Goal: Information Seeking & Learning: Check status

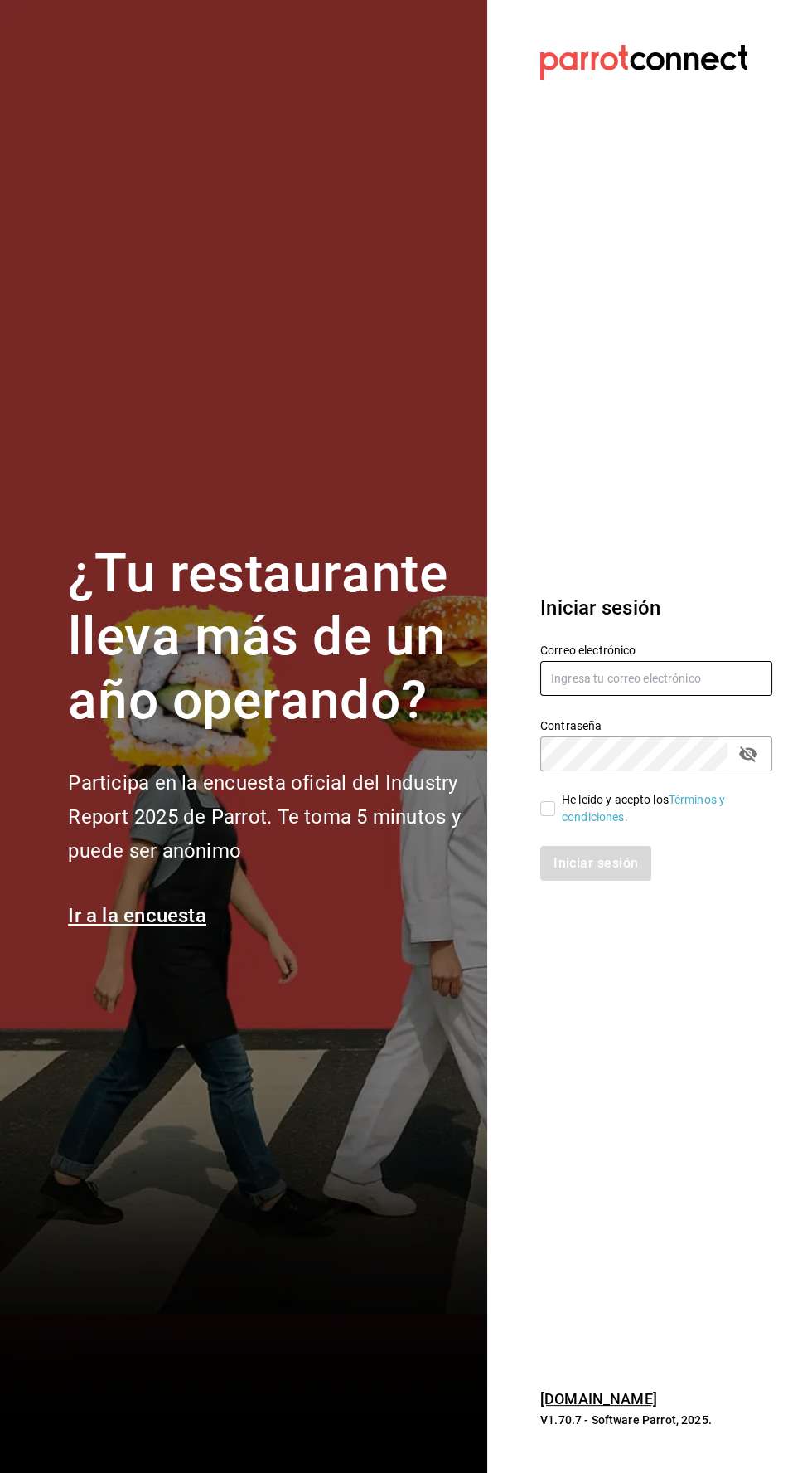
click at [639, 696] on input "text" at bounding box center [656, 678] width 232 height 35
type input "Alexvoss834@gmail.com"
click at [547, 816] on input "He leído y acepto los Términos y condiciones." at bounding box center [548, 809] width 15 height 15
checkbox input "true"
click at [613, 871] on font "Iniciar sesión" at bounding box center [596, 863] width 84 height 15
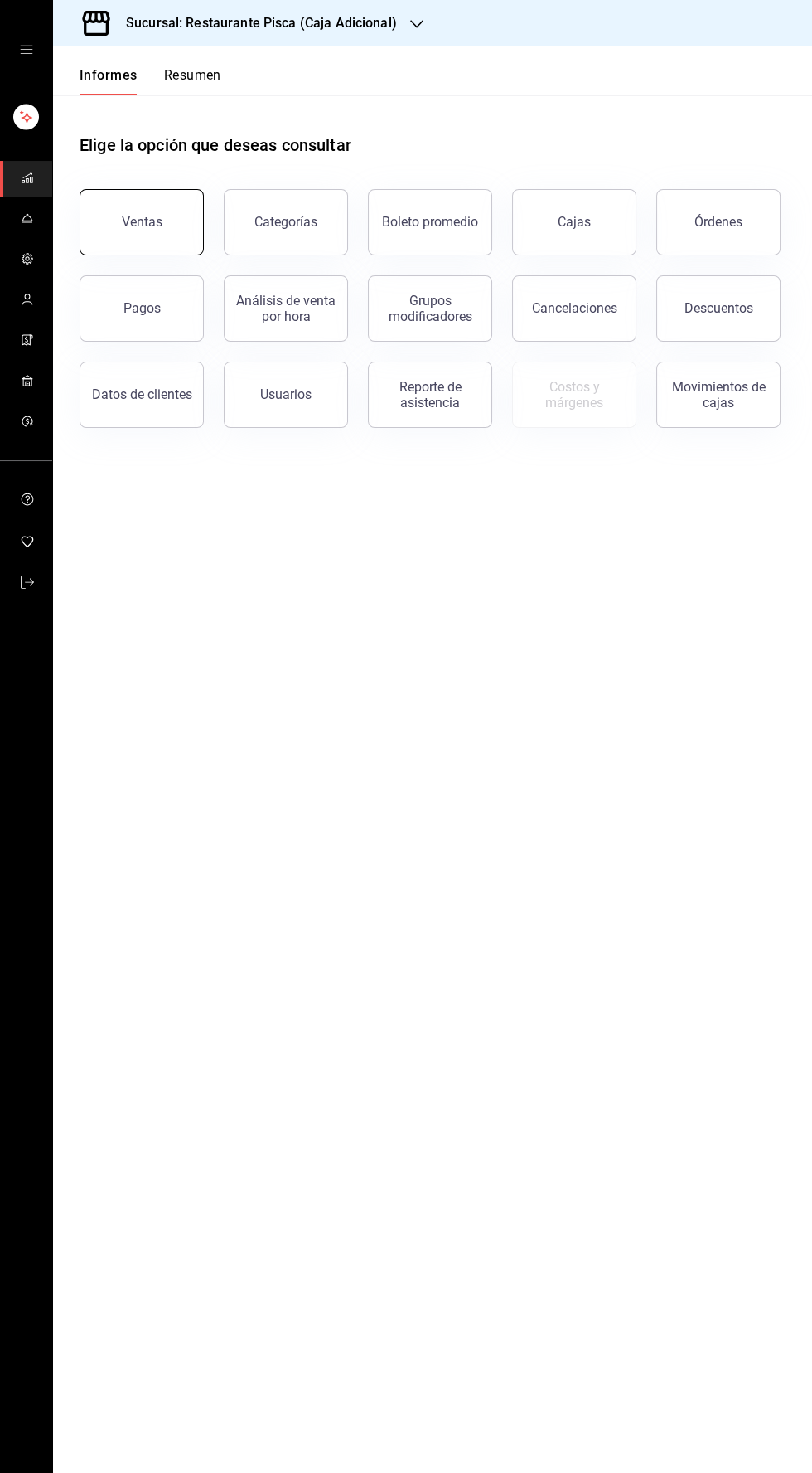
click at [169, 214] on button "Ventas" at bounding box center [141, 222] width 124 height 66
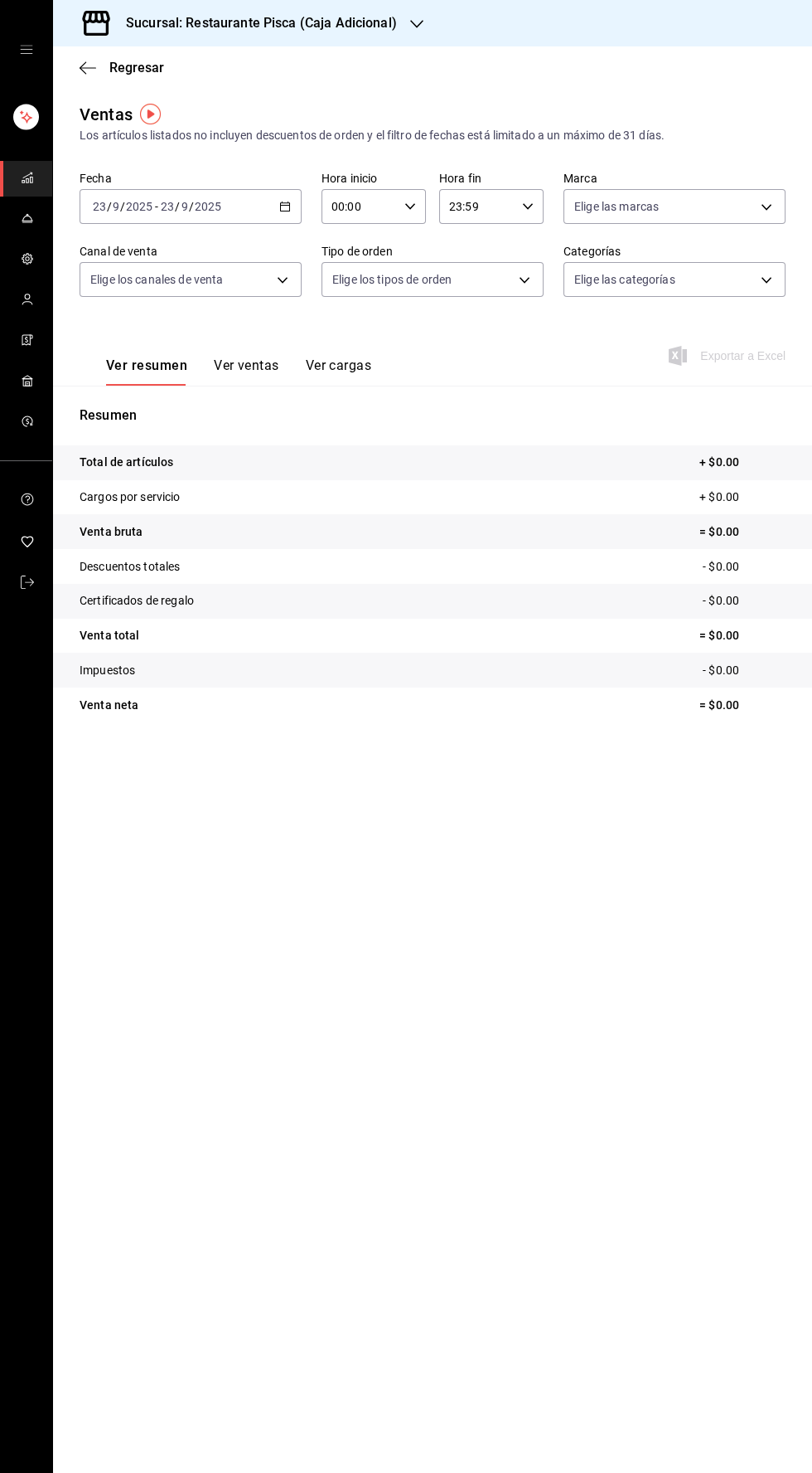
click at [256, 365] on font "Ver ventas" at bounding box center [246, 365] width 66 height 15
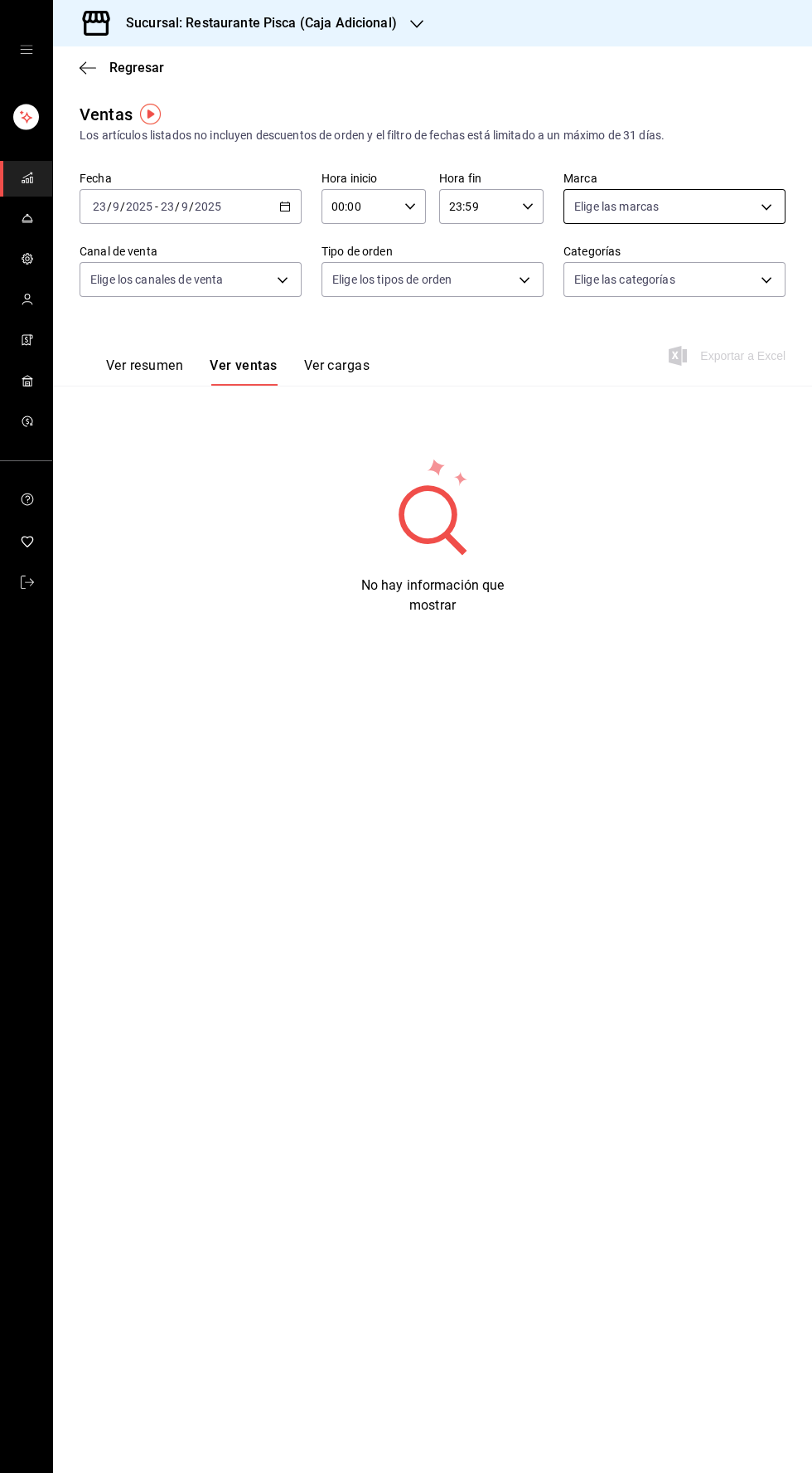
click at [749, 200] on body "Sucursal: Restaurante Pisca (Caja Adicional) Regresar Ventas Los artículos list…" at bounding box center [406, 736] width 812 height 1473
click at [404, 34] on div at bounding box center [406, 736] width 812 height 1473
click at [412, 24] on icon "button" at bounding box center [418, 24] width 14 height 9
click at [126, 111] on div "Pisca" at bounding box center [177, 109] width 222 height 17
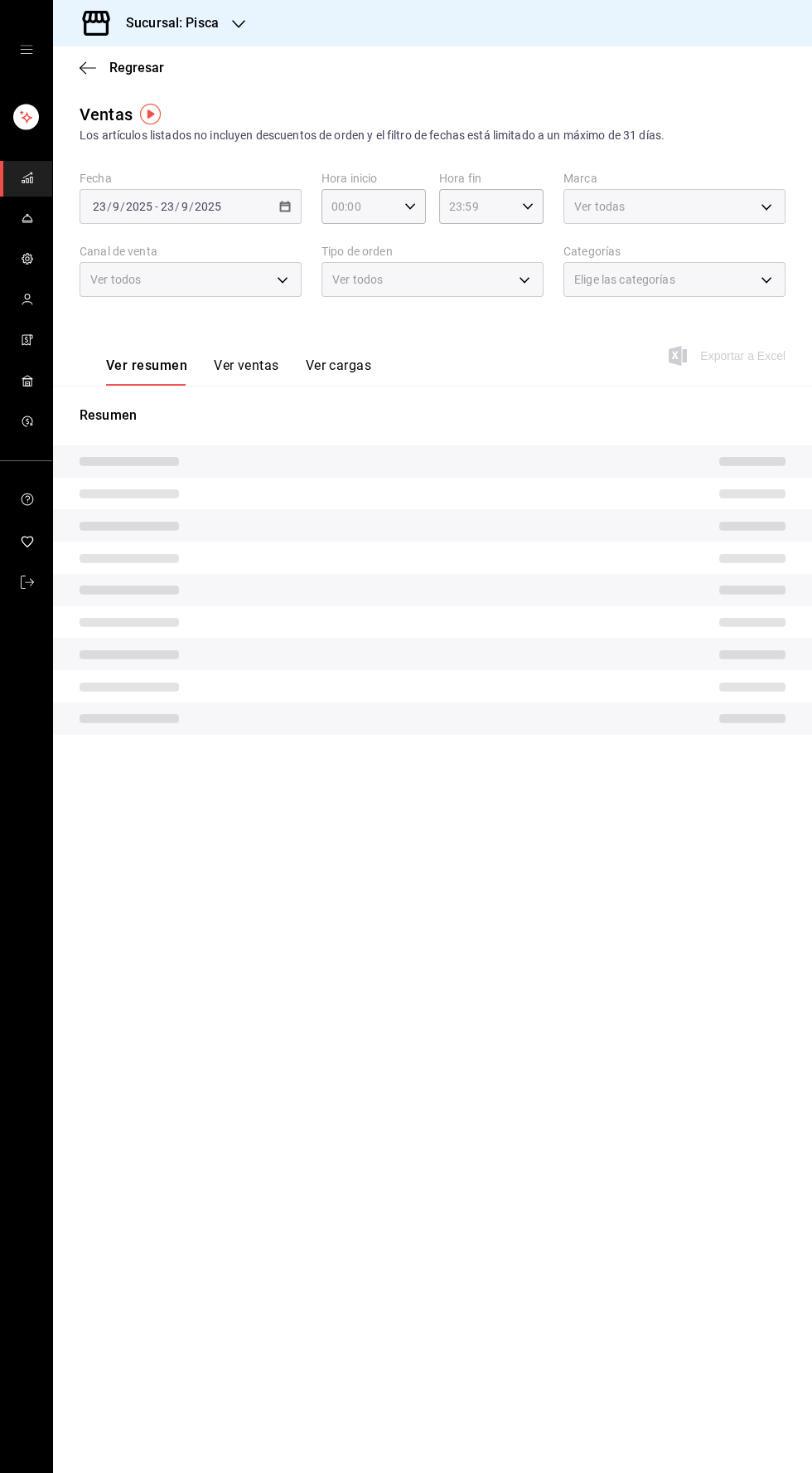
click at [753, 282] on div "Elige las categorías" at bounding box center [675, 279] width 222 height 35
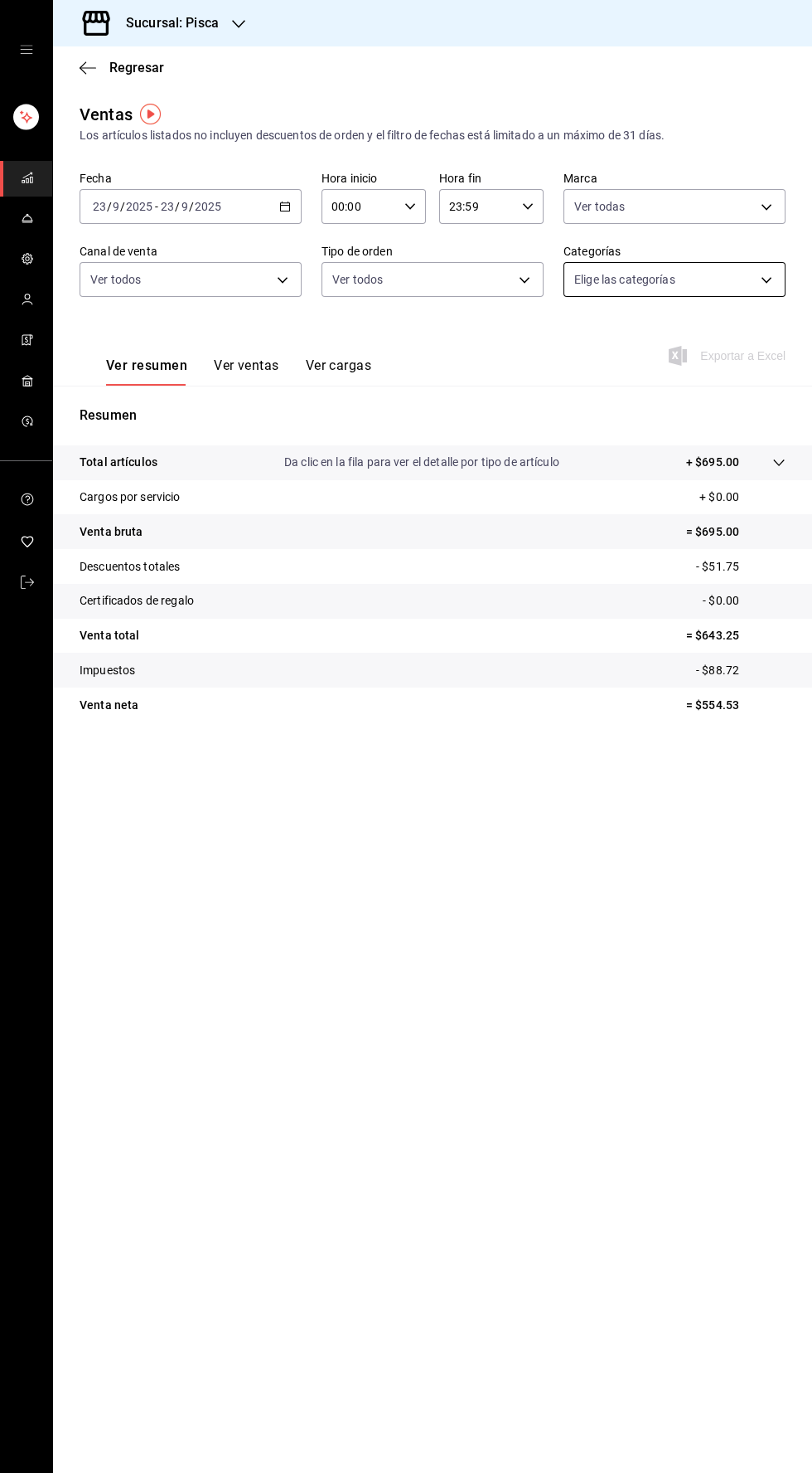
click at [758, 292] on body "Sucursal: Pisca Regresar Ventas Los artículos listados no incluyen descuentos d…" at bounding box center [406, 736] width 812 height 1473
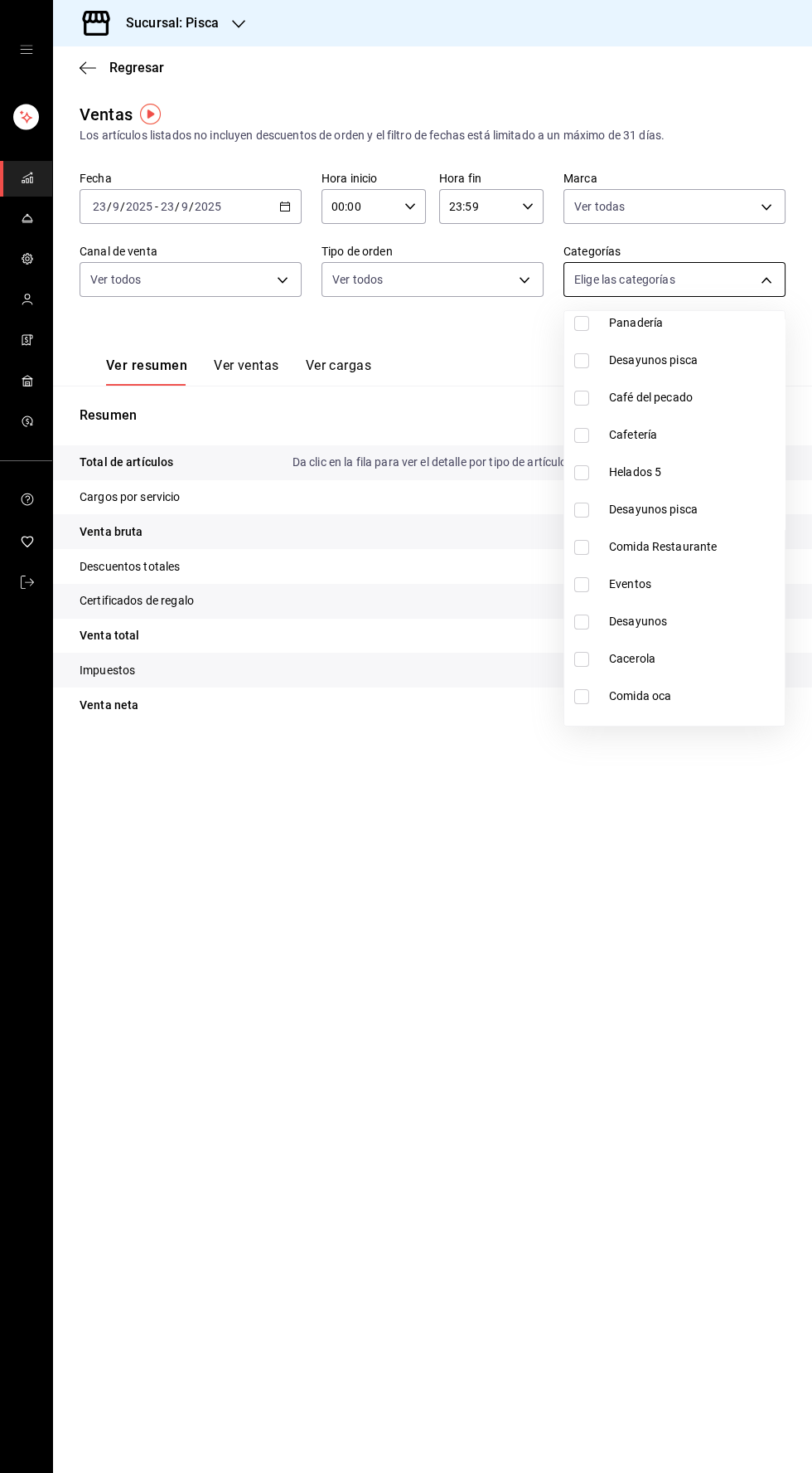
scroll to position [597, 0]
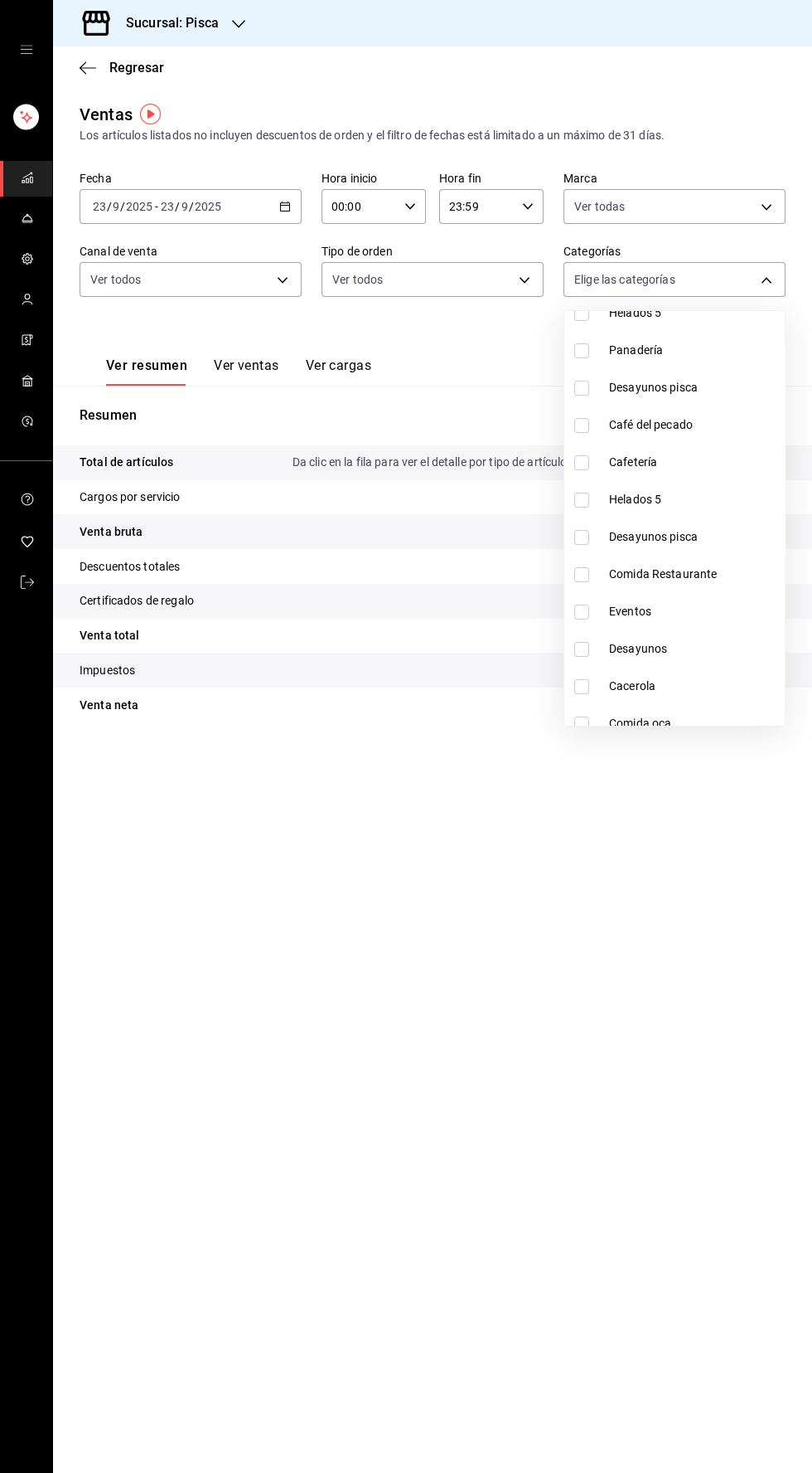
click at [584, 459] on input "checkbox" at bounding box center [582, 463] width 15 height 15
checkbox input "true"
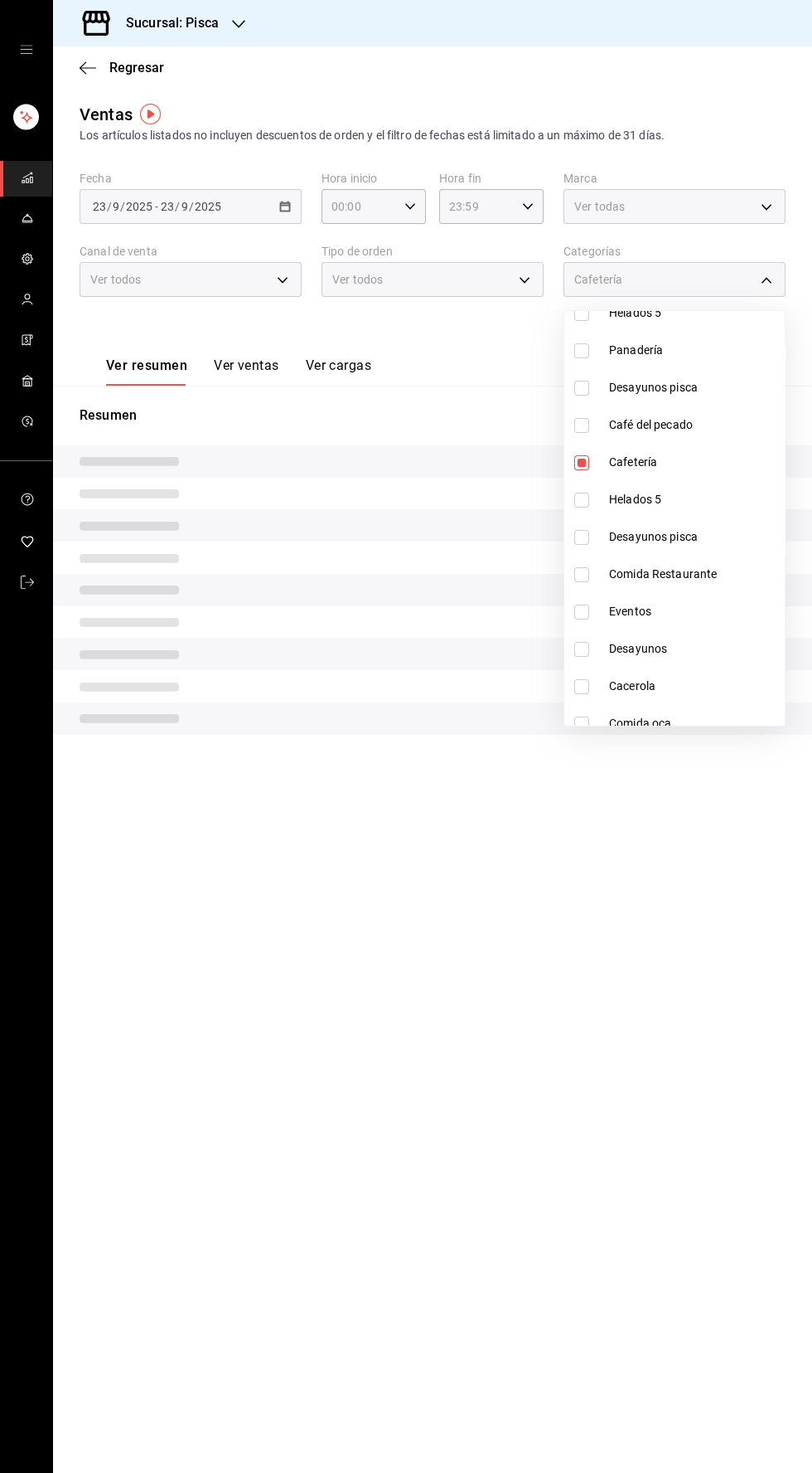
click at [199, 364] on div at bounding box center [406, 736] width 812 height 1473
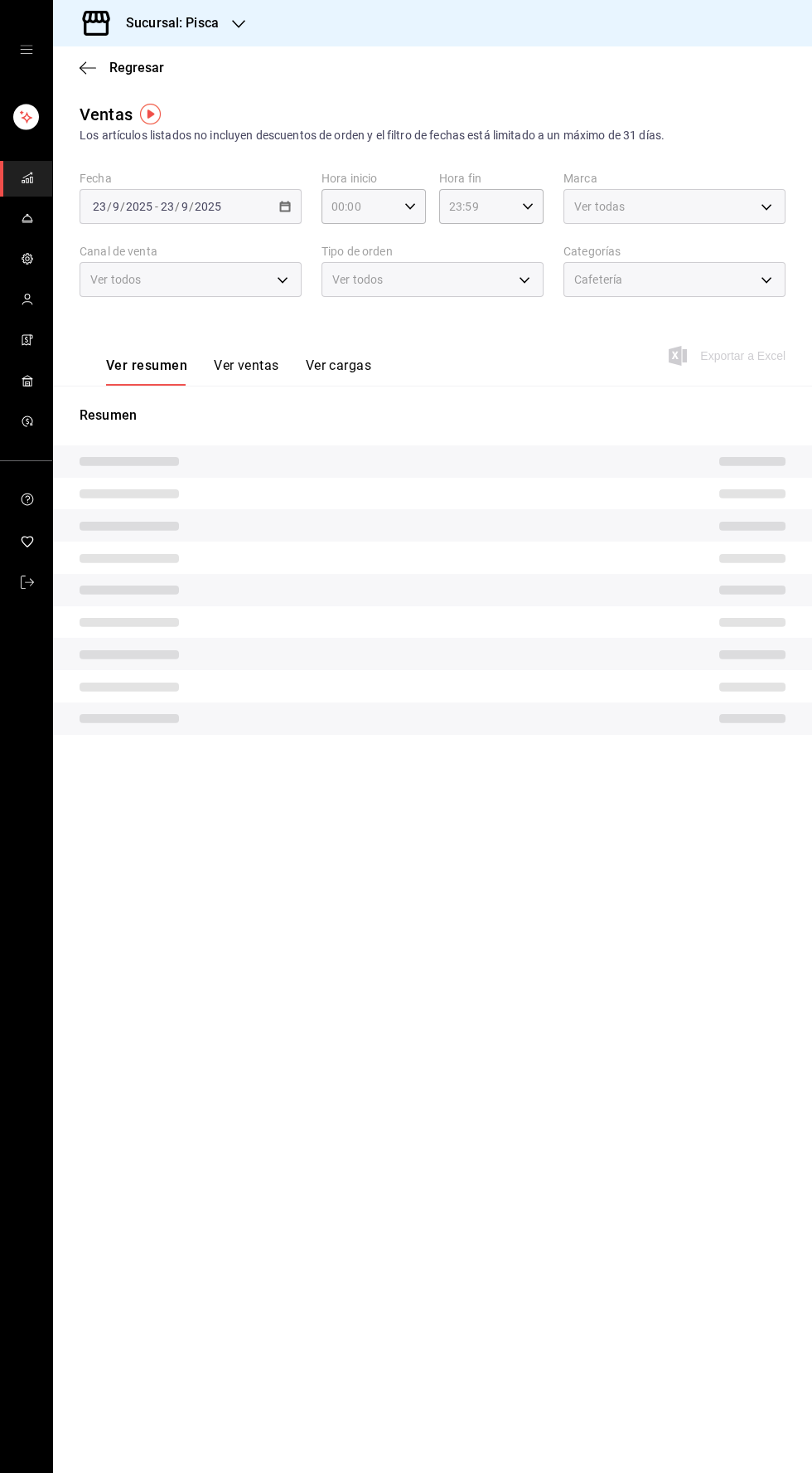
click at [242, 366] on font "Ver ventas" at bounding box center [246, 365] width 66 height 15
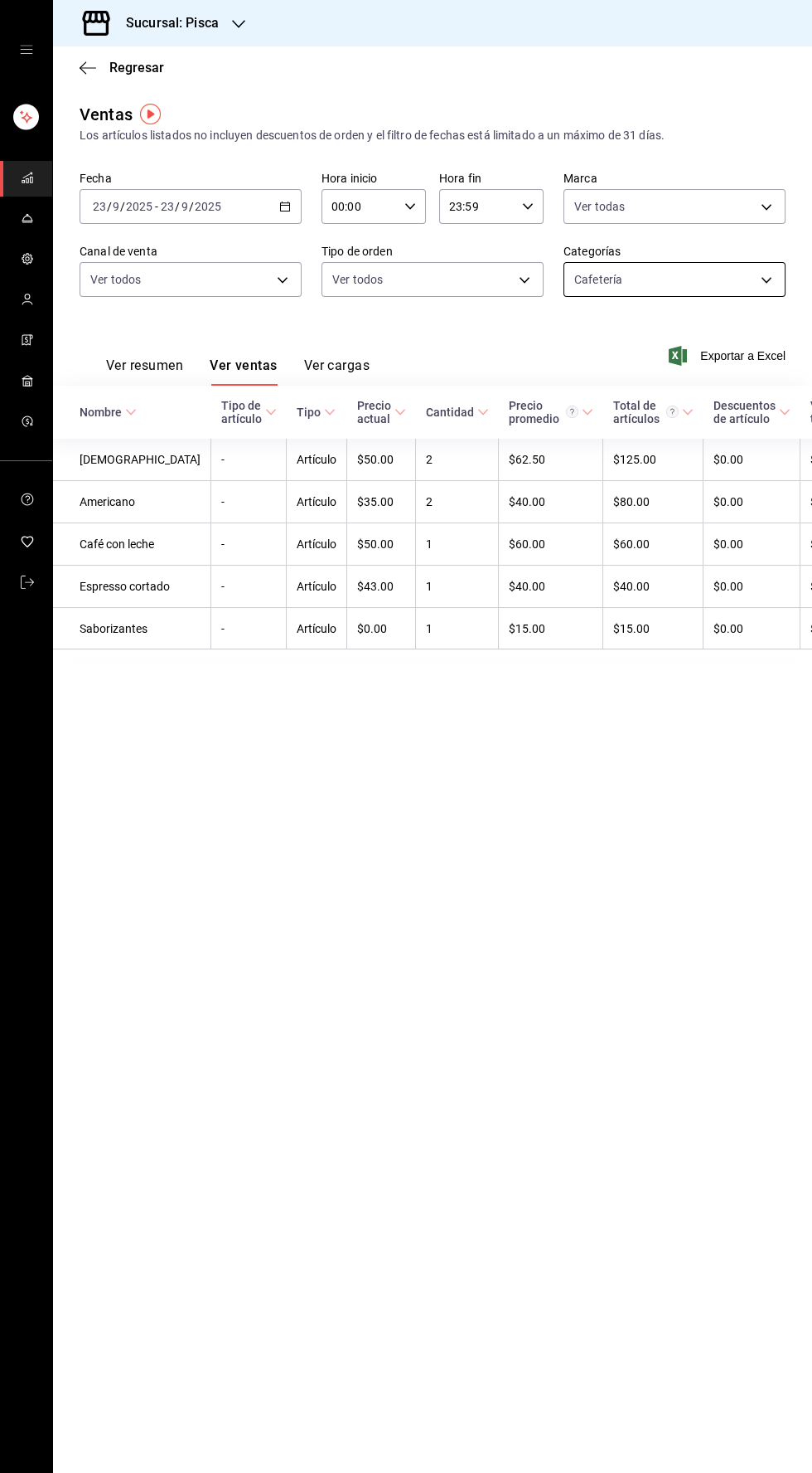
click at [751, 270] on body "Sucursal: Pisca Regresar Ventas Los artículos listados no incluyen descuentos d…" at bounding box center [406, 736] width 812 height 1473
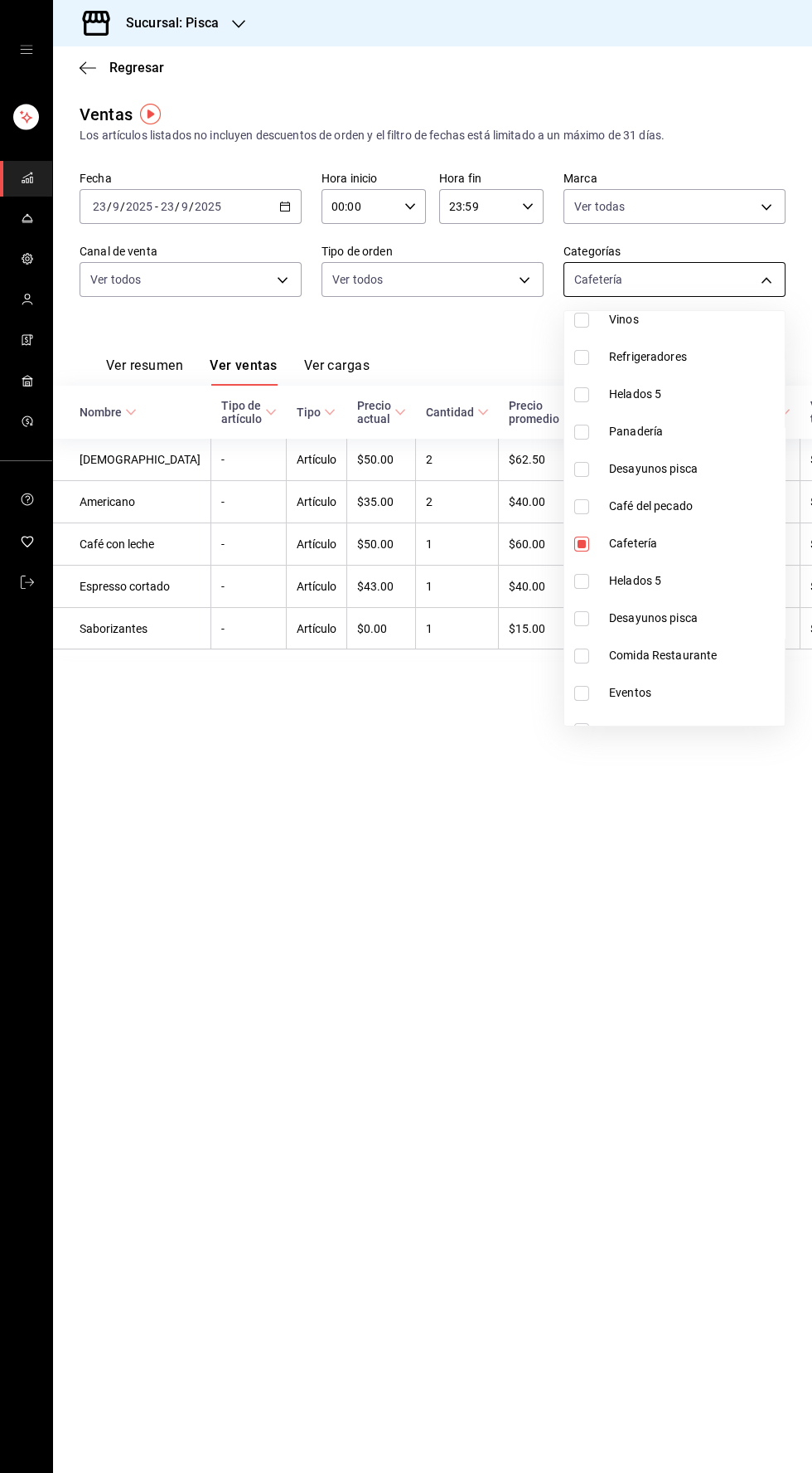
scroll to position [510, 0]
click at [577, 523] on li "Café del pecado" at bounding box center [675, 512] width 221 height 38
type input "6e4b3d83-6b52-406f-9409-df91387c9fa5,f533f356-240c-4660-bbb2-f889b26e18e5"
checkbox input "true"
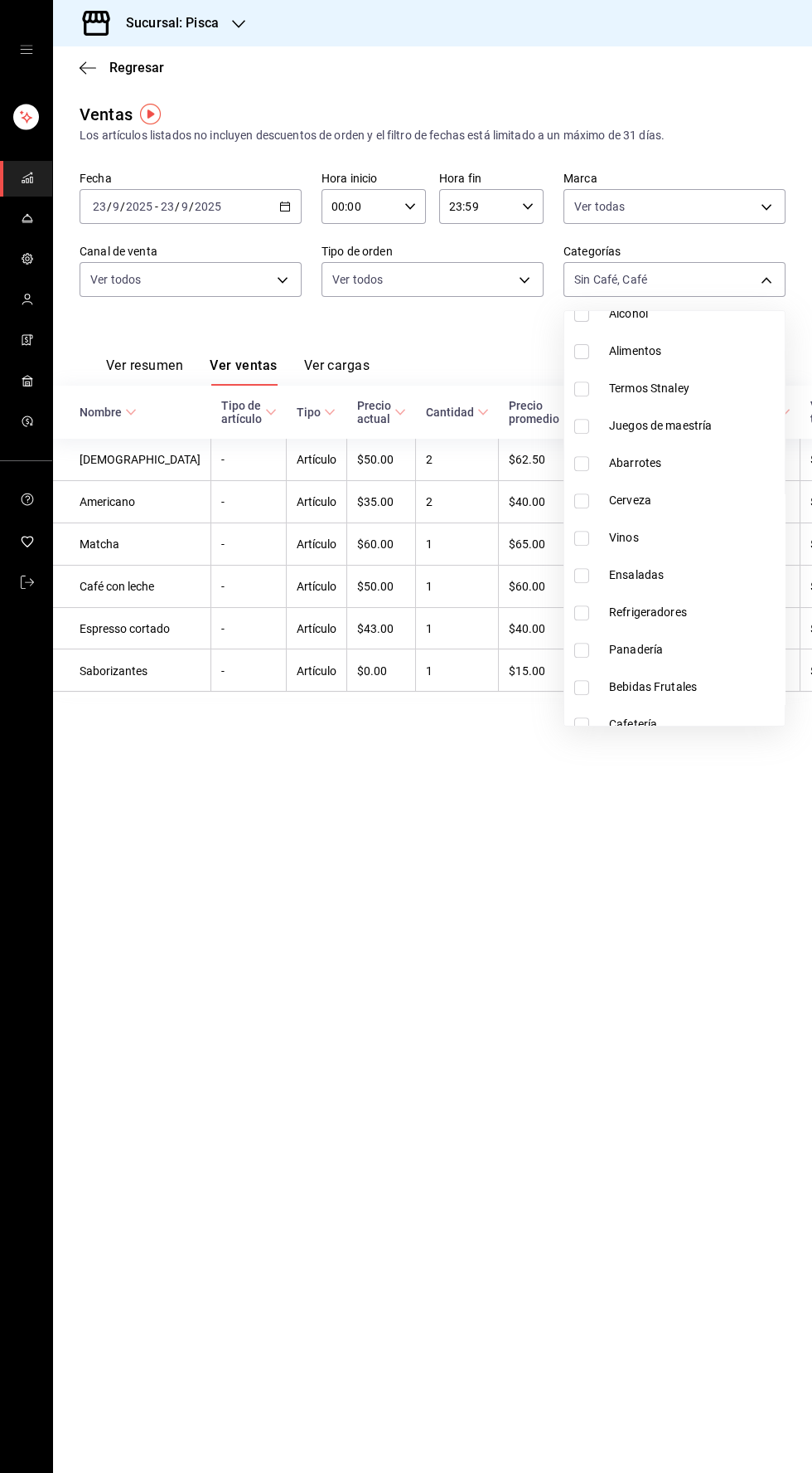
scroll to position [1098, 0]
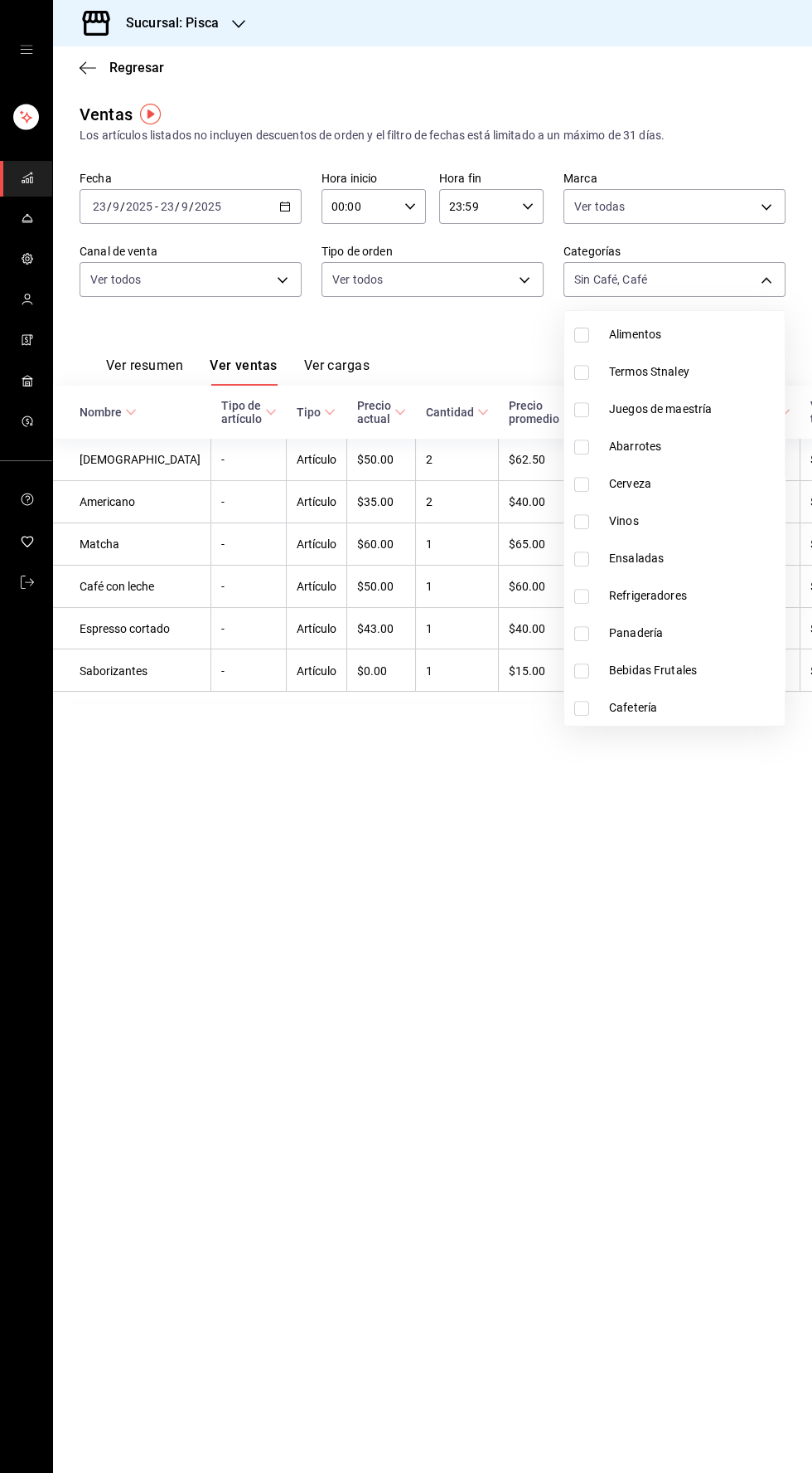
click at [579, 720] on li "Cafetería" at bounding box center [675, 708] width 221 height 38
type input "6e4b3d83-6b52-406f-9409-df91387c9fa5,f533f356-240c-4660-bbb2-f889b26e18e5,b8787…"
checkbox input "true"
click at [269, 222] on div at bounding box center [406, 736] width 812 height 1473
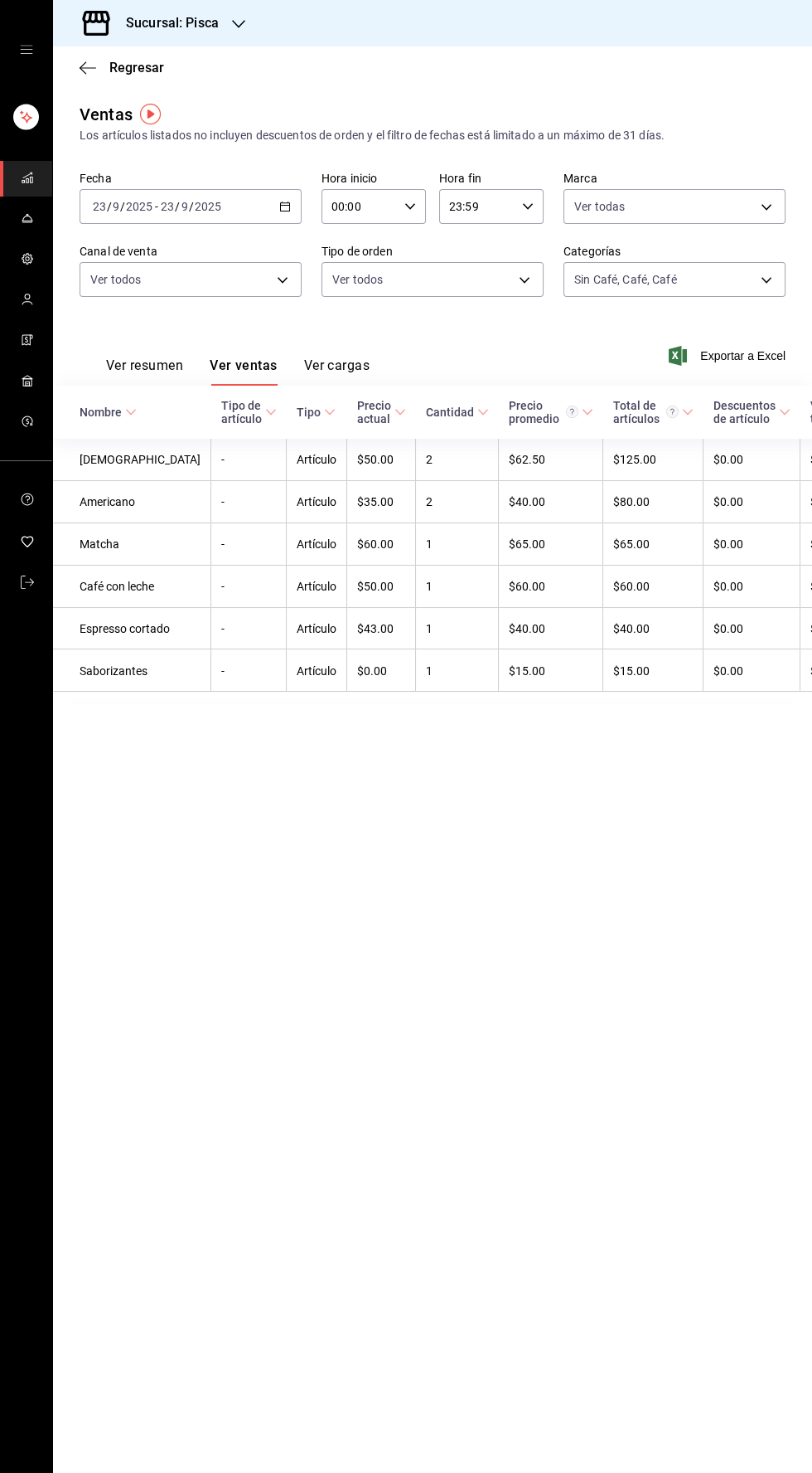
click at [285, 205] on icon "button" at bounding box center [285, 206] width 12 height 12
click at [150, 406] on font "Rango de fechas" at bounding box center [137, 406] width 88 height 14
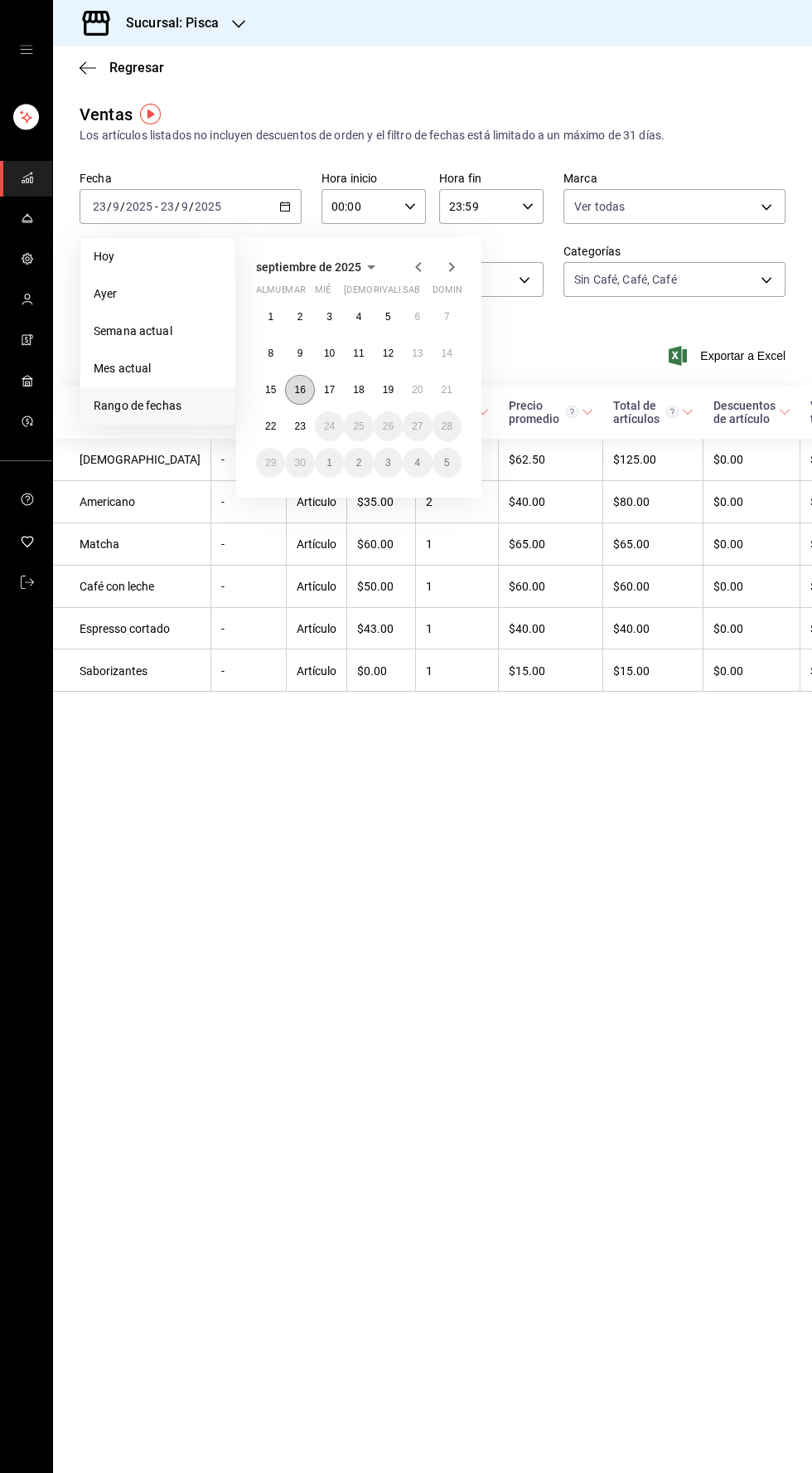
click at [296, 391] on font "16" at bounding box center [299, 390] width 11 height 12
click at [270, 389] on font "15" at bounding box center [270, 390] width 11 height 12
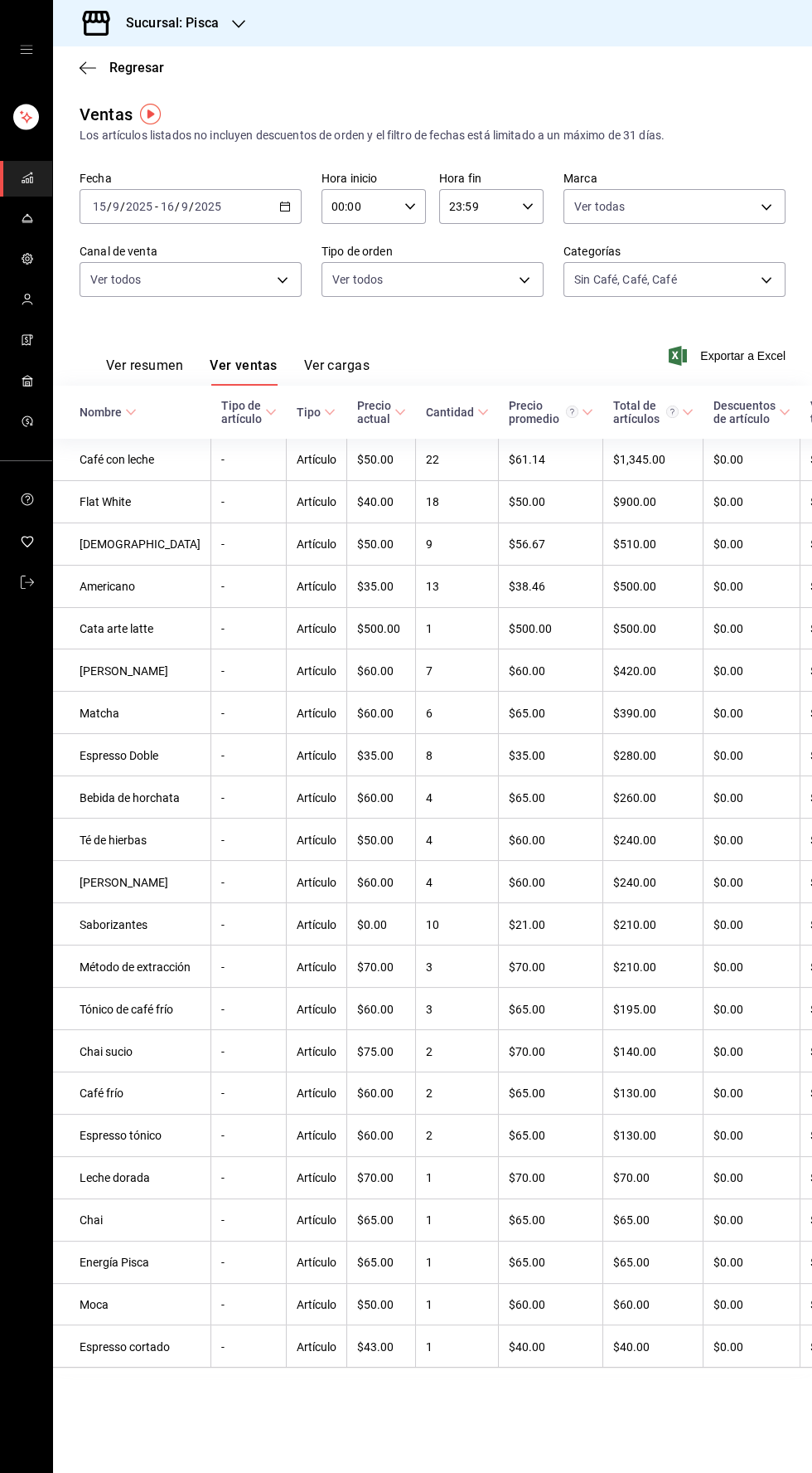
click at [285, 205] on icon "button" at bounding box center [285, 206] width 12 height 12
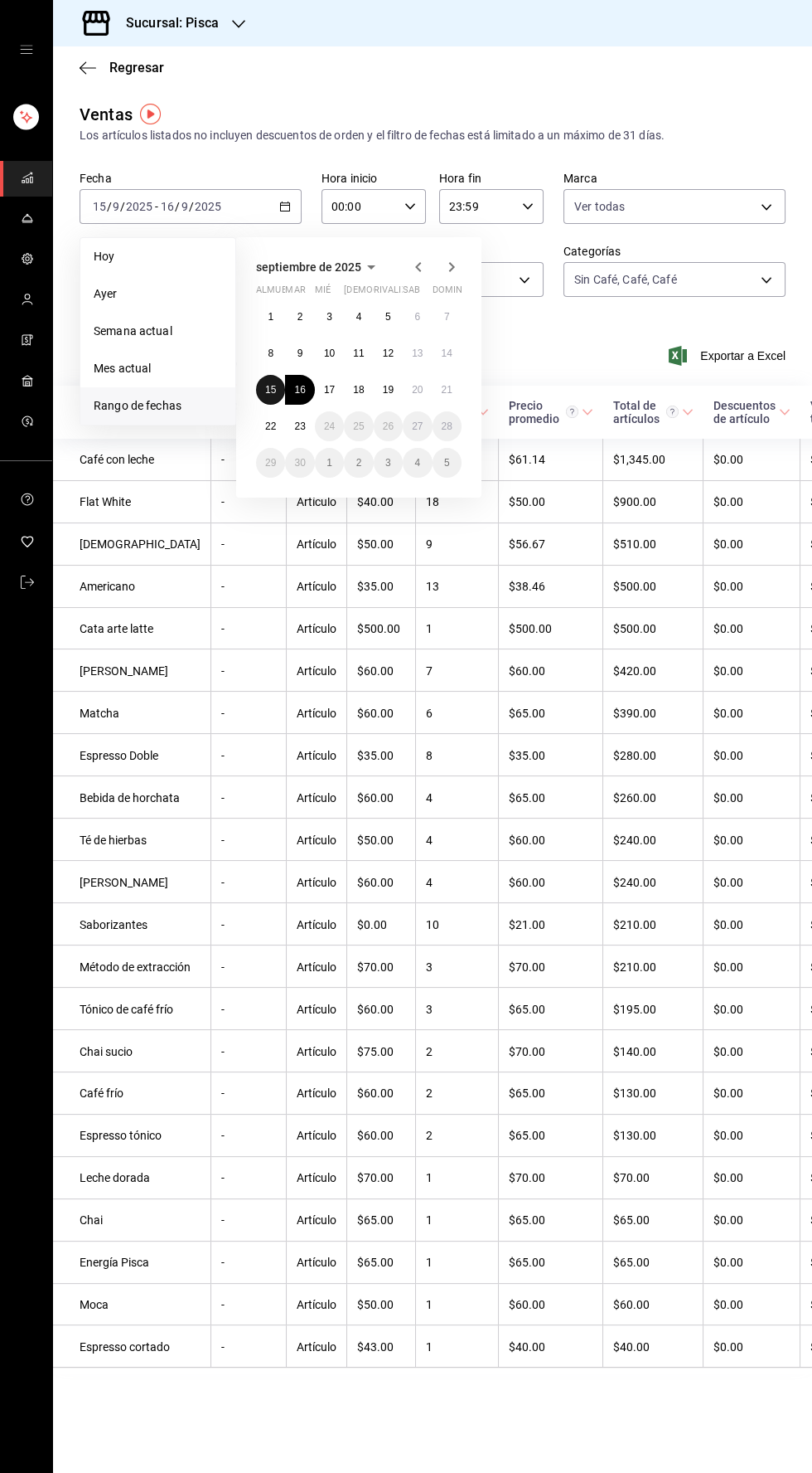
click at [270, 389] on font "15" at bounding box center [270, 390] width 11 height 12
click at [446, 389] on font "21" at bounding box center [447, 390] width 11 height 12
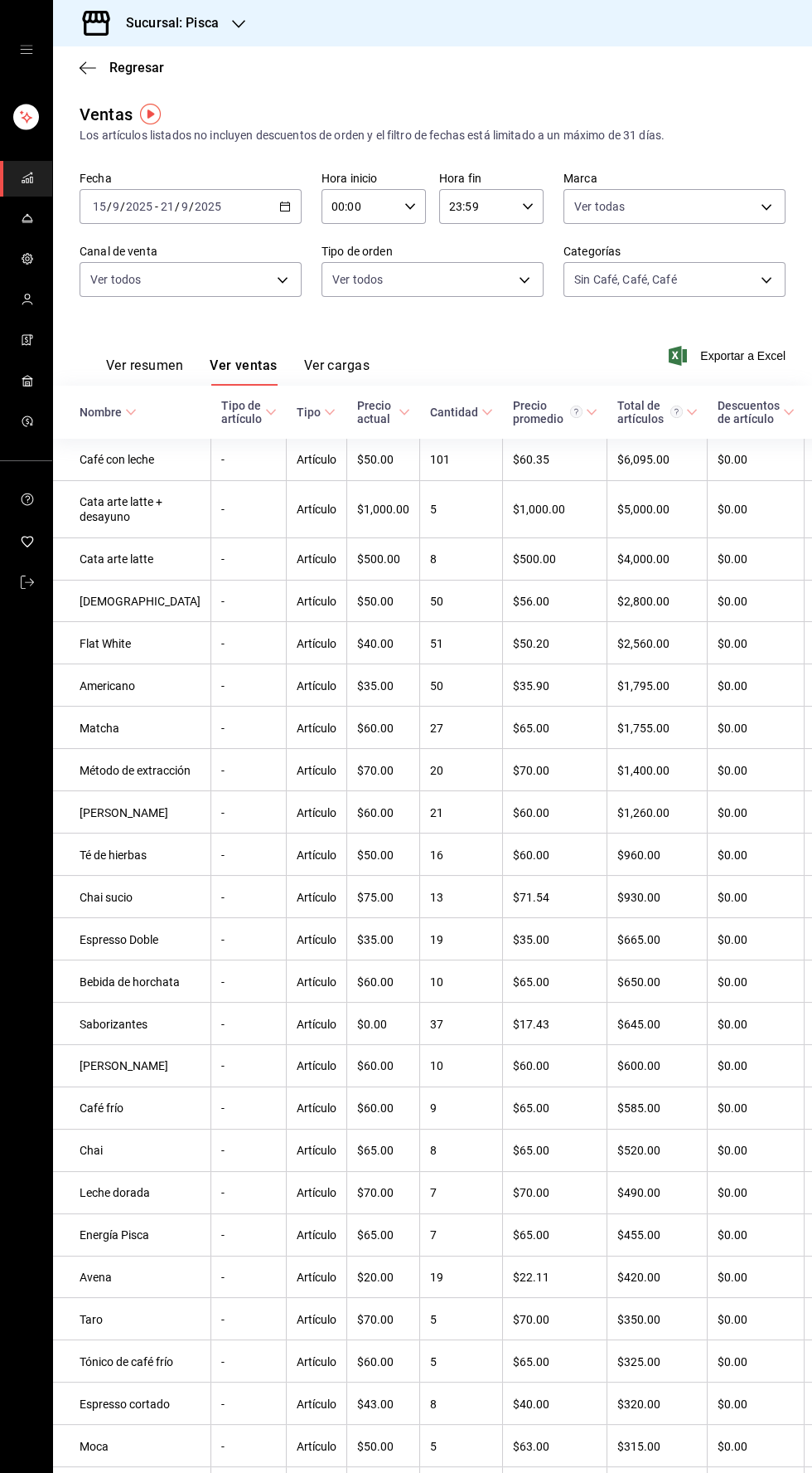
click at [265, 413] on icon at bounding box center [271, 413] width 12 height 12
